Goal: Communication & Community: Answer question/provide support

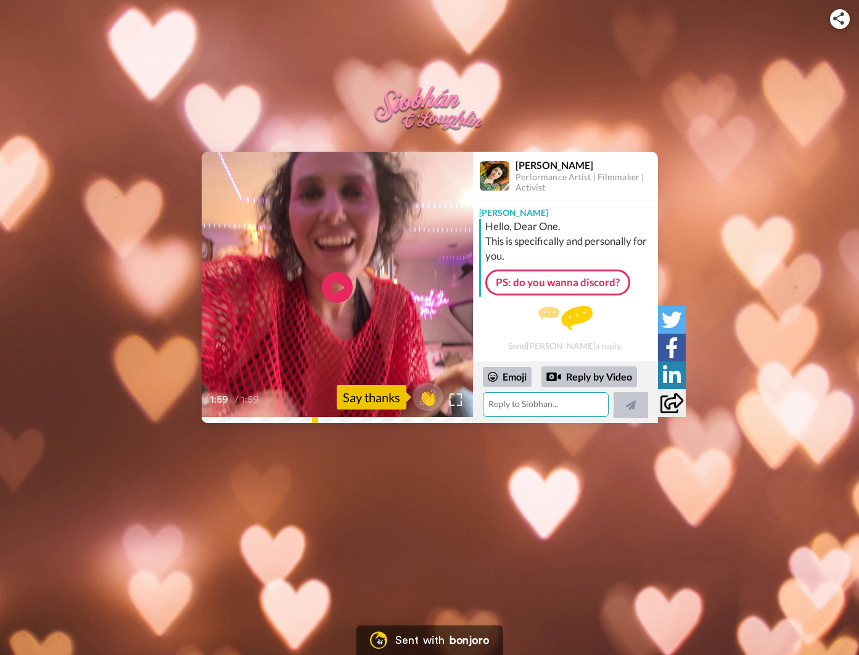
click at [550, 404] on textarea at bounding box center [546, 404] width 126 height 25
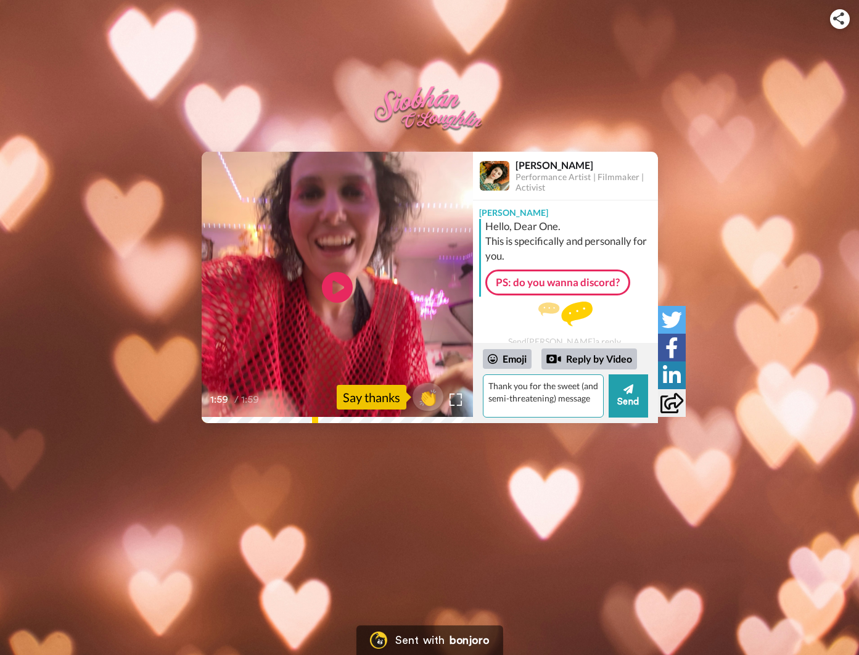
click at [552, 399] on textarea "Thank you for the sweet (and semi-threatening) message" at bounding box center [543, 395] width 121 height 43
click at [518, 358] on div "Emoji" at bounding box center [507, 359] width 49 height 20
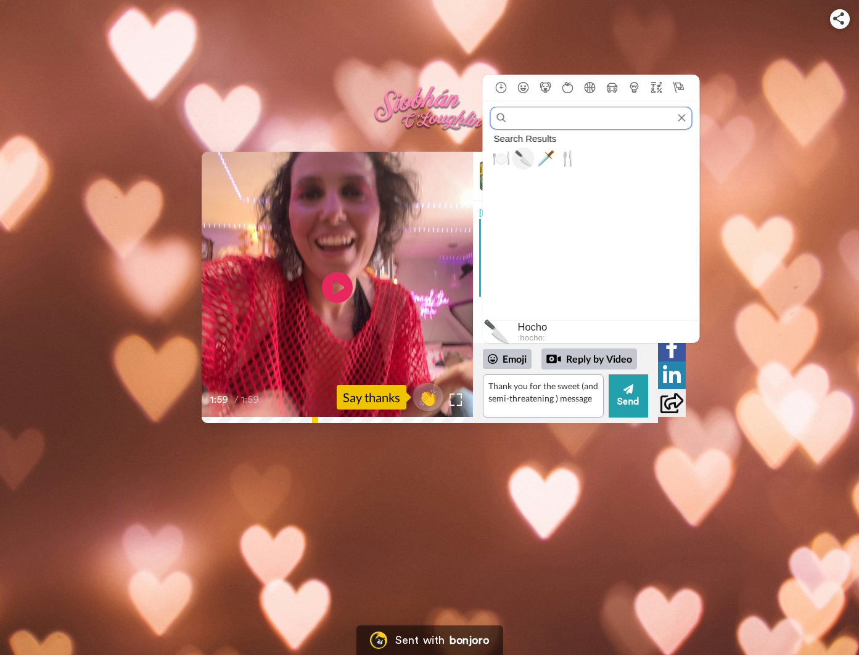
click at [526, 159] on span "🔪" at bounding box center [523, 157] width 18 height 17
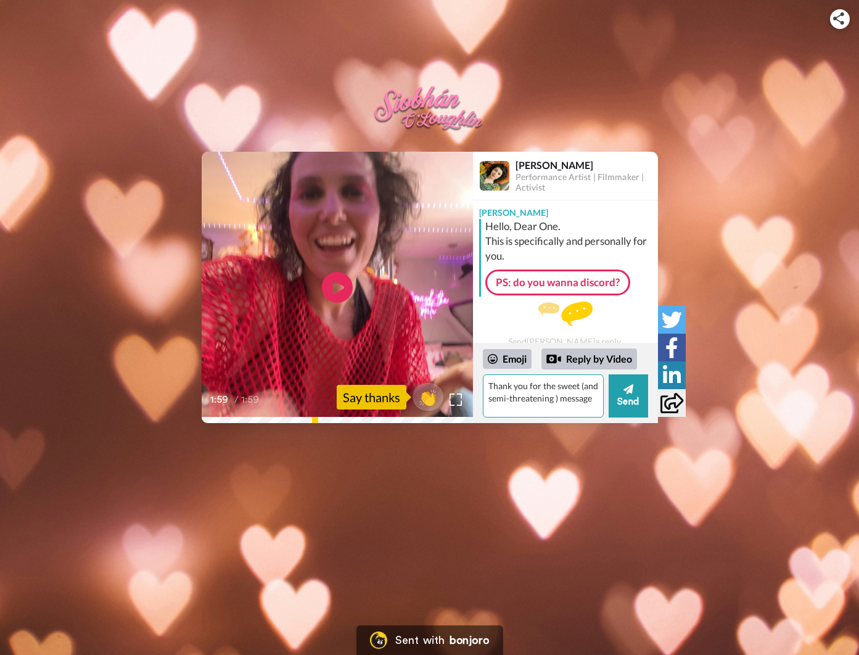
click at [552, 411] on textarea "Thank you for the sweet (and semi-threatening 🔪) message" at bounding box center [543, 395] width 121 height 43
type textarea "Thank you for the sweet (and semi-threatening 🔪) message! Always happy to suppo…"
click at [626, 399] on button "Send" at bounding box center [627, 395] width 39 height 43
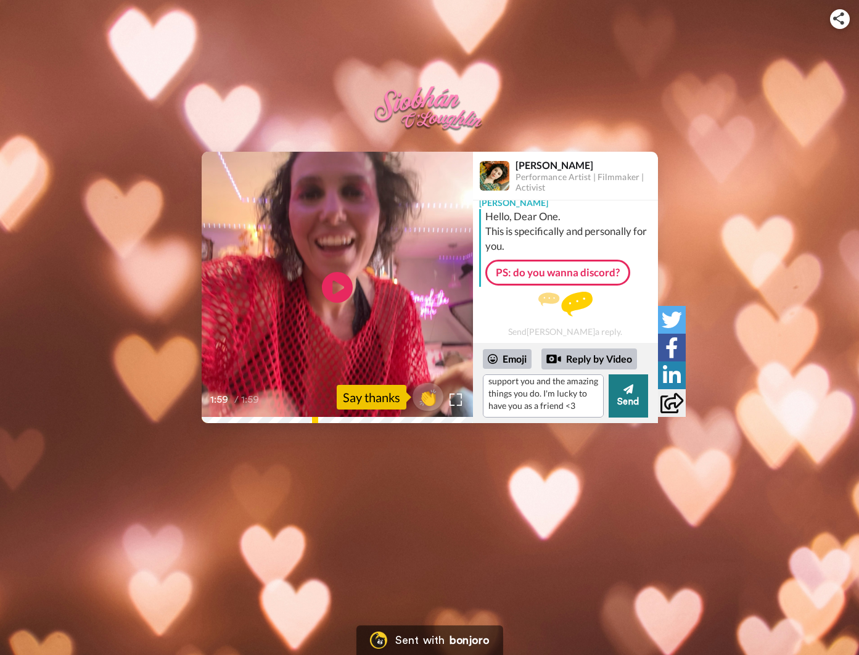
click at [626, 395] on button "Send" at bounding box center [627, 395] width 39 height 43
click at [584, 405] on textarea "Thank you for the sweet (and semi-threatening 🔪) message! Always happy to suppo…" at bounding box center [543, 395] width 121 height 43
click at [625, 394] on icon at bounding box center [628, 389] width 10 height 12
drag, startPoint x: 579, startPoint y: 407, endPoint x: 440, endPoint y: 324, distance: 161.4
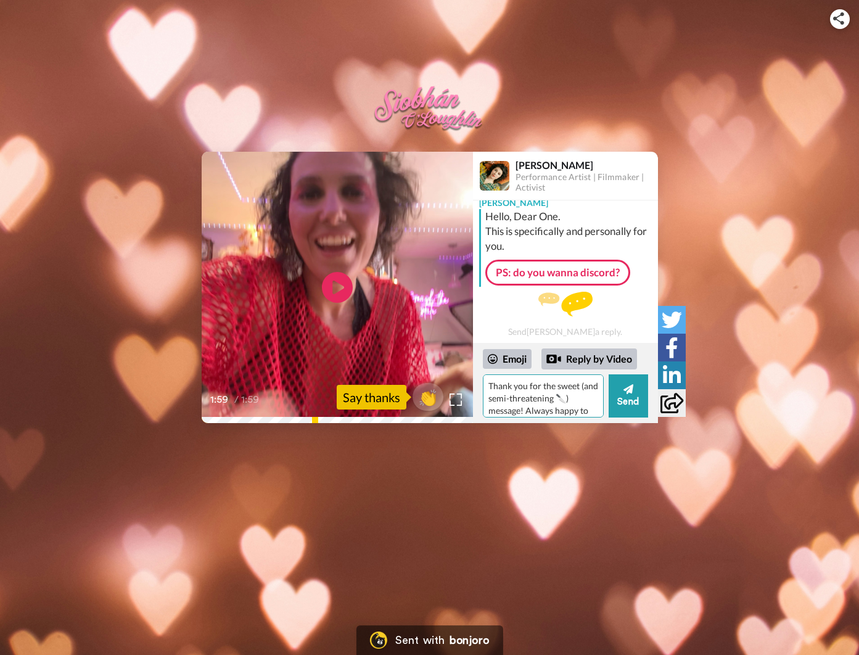
click at [440, 324] on div "Play/Pause 1:59 / 1:59 👏 Say thanks [PERSON_NAME] Performance Artist | Filmmake…" at bounding box center [430, 287] width 456 height 271
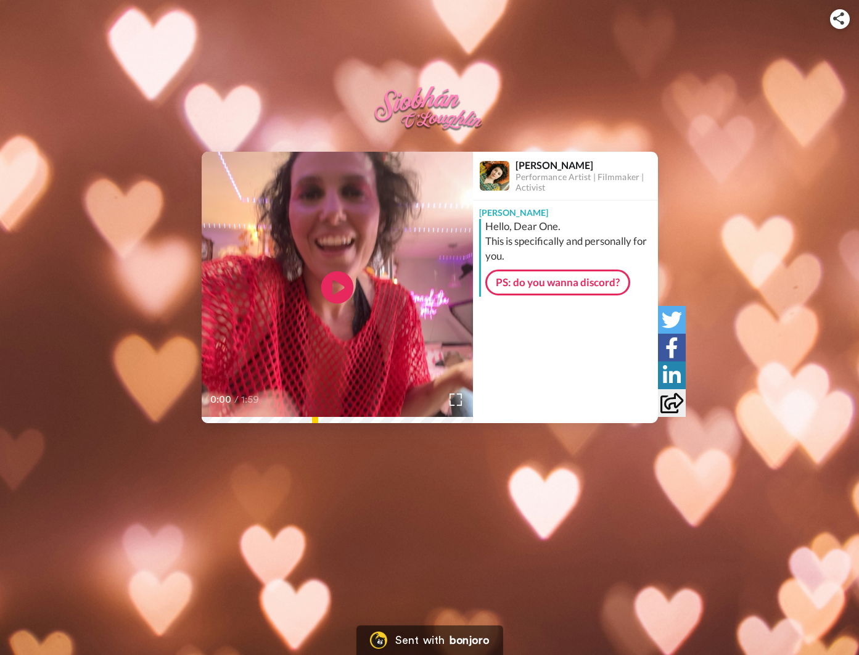
click at [342, 285] on icon "Play/Pause" at bounding box center [337, 287] width 33 height 59
click at [560, 400] on div "Siobhan O'Loughlin Performance Artist | Filmmaker | Activist Siobhan Hello, Dea…" at bounding box center [565, 287] width 185 height 271
click at [528, 348] on div "Siobhan Hello, Dear One. This is specifically and personally for you. PS: do yo…" at bounding box center [565, 292] width 185 height 185
